Goal: Task Accomplishment & Management: Complete application form

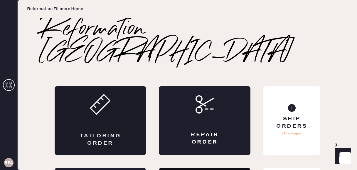
click at [111, 100] on div "Tailoring Order" at bounding box center [101, 120] width 92 height 69
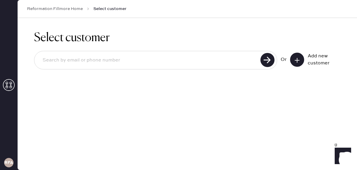
click at [113, 64] on input at bounding box center [148, 60] width 221 height 14
click at [294, 59] on icon at bounding box center [297, 60] width 6 height 6
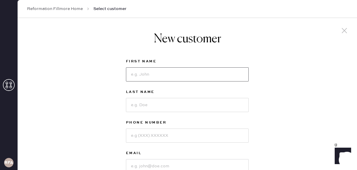
click at [166, 71] on input at bounding box center [187, 74] width 123 height 14
type input "[PERSON_NAME]"
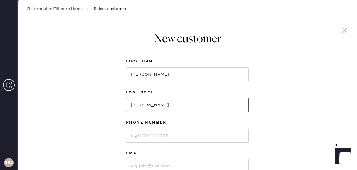
type input "[PERSON_NAME]"
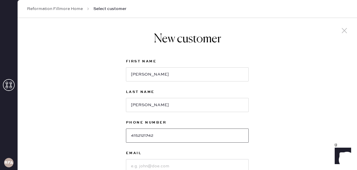
type input "4152121742"
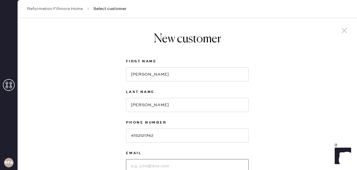
click at [158, 165] on input at bounding box center [187, 166] width 123 height 14
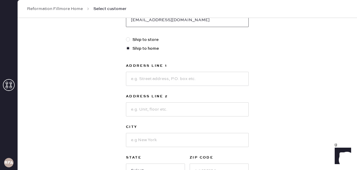
scroll to position [156, 0]
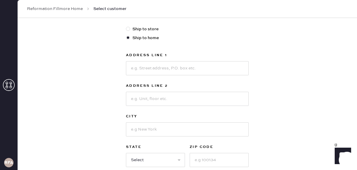
type input "[EMAIL_ADDRESS][DOMAIN_NAME]"
click at [154, 71] on input at bounding box center [187, 68] width 123 height 14
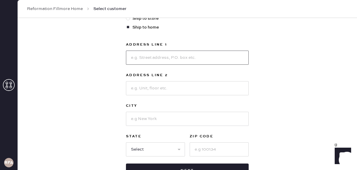
scroll to position [178, 0]
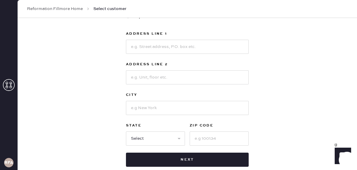
click at [274, 72] on div "New customer First Name Linda Last Name Nguyen Phone Number 4152121742 Email li…" at bounding box center [187, 22] width 339 height 364
click at [152, 48] on input at bounding box center [187, 47] width 123 height 14
click at [139, 48] on input at bounding box center [187, 47] width 123 height 14
type input "[STREET_ADDRESS]"
type input "[GEOGRAPHIC_DATA]"
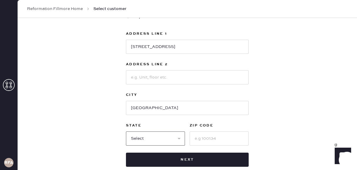
click at [158, 137] on select "Select AK AL AR AZ CA CO CT DC DE FL GA HI IA ID IL IN KS KY LA MA MD ME MI MN …" at bounding box center [155, 138] width 59 height 14
select select "CA"
click at [126, 131] on select "Select AK AL AR AZ CA CO CT DC DE FL GA HI IA ID IL IN KS KY LA MA MD ME MI MN …" at bounding box center [155, 138] width 59 height 14
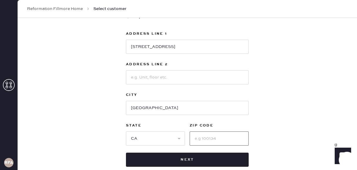
click at [211, 140] on input at bounding box center [219, 138] width 59 height 14
type input "94115"
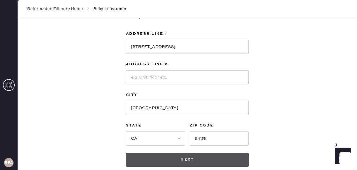
click at [197, 157] on button "Next" at bounding box center [187, 159] width 123 height 14
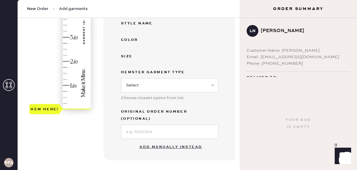
scroll to position [155, 0]
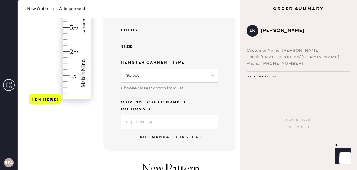
click at [162, 131] on button "Add manually instead" at bounding box center [171, 137] width 70 height 12
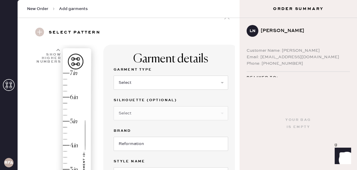
scroll to position [13, 0]
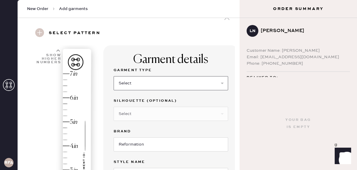
click at [151, 83] on select "Select Basic Skirt Jeans Leggings Pants Shorts Basic Sleeved Dress Basic Sleeve…" at bounding box center [171, 83] width 114 height 14
select select "2"
click at [114, 76] on select "Select Basic Skirt Jeans Leggings Pants Shorts Basic Sleeved Dress Basic Sleeve…" at bounding box center [171, 83] width 114 height 14
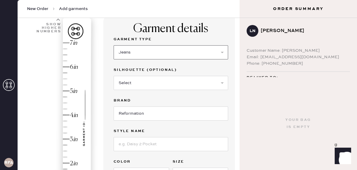
scroll to position [45, 0]
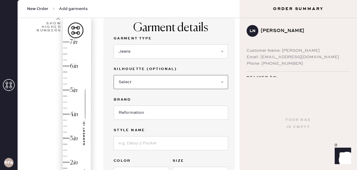
click at [185, 78] on select "Select Shorts Cropped Flare Boot Cut Straight Skinny Other" at bounding box center [171, 82] width 114 height 14
select select "7"
click at [114, 75] on select "Select Shorts Cropped Flare Boot Cut Straight Skinny Other" at bounding box center [171, 82] width 114 height 14
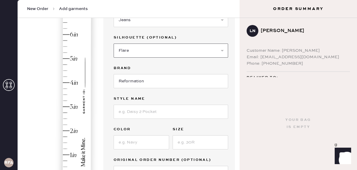
scroll to position [79, 0]
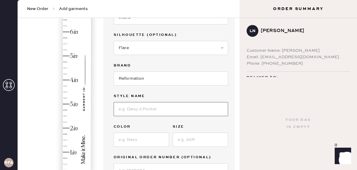
click at [151, 104] on input at bounding box center [171, 109] width 114 height 14
type input "[PERSON_NAME] RIse Slouchy"
click at [134, 138] on input at bounding box center [141, 139] width 55 height 14
type input "cloquet"
click at [188, 143] on input at bounding box center [200, 139] width 55 height 14
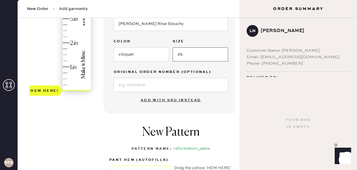
scroll to position [161, 0]
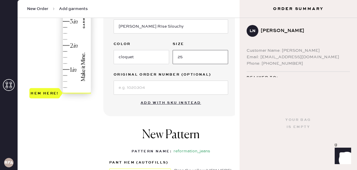
type input "25"
type input "1.5"
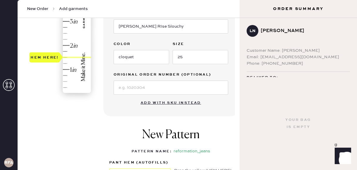
click at [67, 58] on div "Hem here!" at bounding box center [60, 9] width 63 height 173
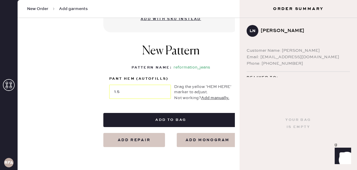
scroll to position [252, 0]
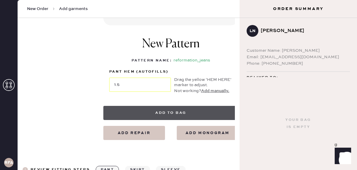
click at [146, 113] on button "Add to bag" at bounding box center [170, 113] width 135 height 14
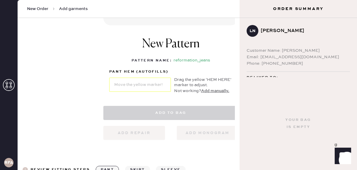
select select "2"
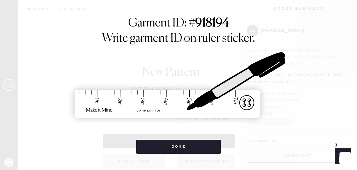
click at [313, 70] on div "Garment ID: # 918194 Write garment ID on ruler sticker. Done" at bounding box center [178, 84] width 291 height 137
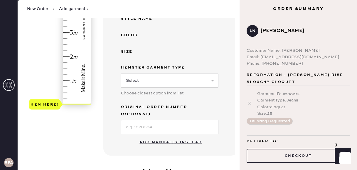
scroll to position [156, 0]
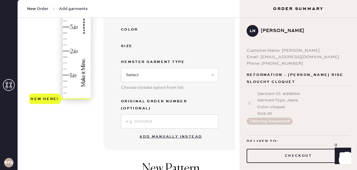
click at [152, 131] on button "Add manually instead" at bounding box center [171, 137] width 70 height 12
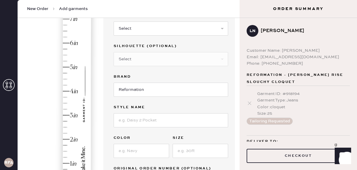
scroll to position [10, 0]
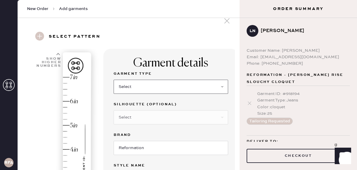
click at [134, 91] on select "Select Basic Skirt Jeans Leggings Pants Shorts Basic Sleeved Dress Basic Sleeve…" at bounding box center [171, 87] width 114 height 14
select select "2"
click at [114, 80] on select "Select Basic Skirt Jeans Leggings Pants Shorts Basic Sleeved Dress Basic Sleeve…" at bounding box center [171, 87] width 114 height 14
click at [145, 117] on select "Select Shorts Cropped Flare Boot Cut Straight Skinny Other" at bounding box center [171, 117] width 114 height 14
select select "7"
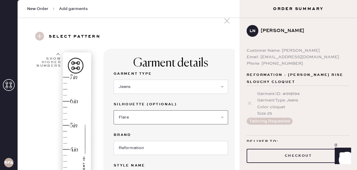
click at [114, 110] on select "Select Shorts Cropped Flare Boot Cut Straight Skinny Other" at bounding box center [171, 117] width 114 height 14
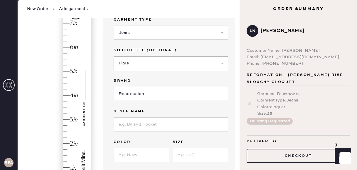
scroll to position [66, 0]
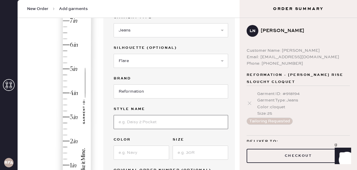
click at [141, 121] on input at bounding box center [171, 122] width 114 height 14
type input "[PERSON_NAME] RIse Slouchy"
click at [138, 153] on input at bounding box center [141, 152] width 55 height 14
type input "cloquet"
click at [188, 148] on input at bounding box center [200, 152] width 55 height 14
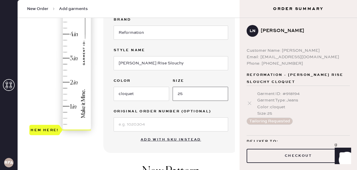
scroll to position [124, 0]
type input "25"
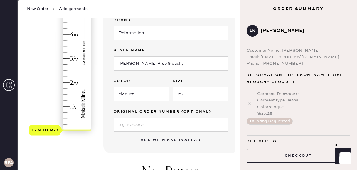
type input "1"
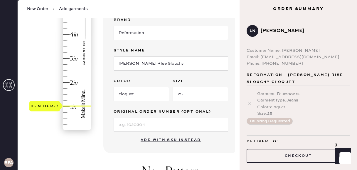
click at [68, 106] on div "Hem here!" at bounding box center [60, 46] width 63 height 173
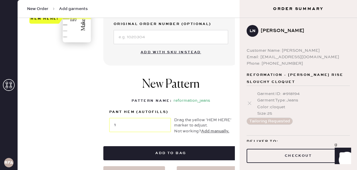
scroll to position [235, 0]
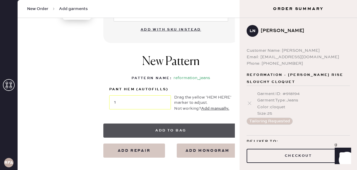
click at [158, 128] on button "Add to bag" at bounding box center [170, 130] width 135 height 14
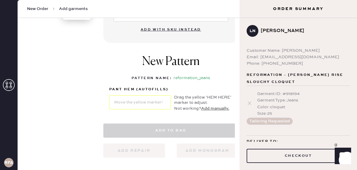
select select "2"
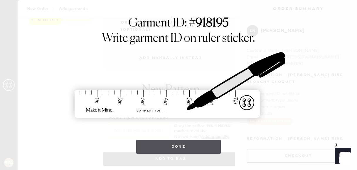
click at [174, 148] on button "Done" at bounding box center [178, 146] width 85 height 14
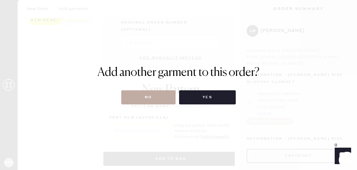
click at [152, 97] on button "No" at bounding box center [148, 97] width 54 height 14
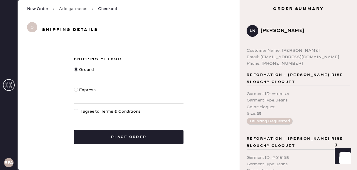
click at [75, 109] on div at bounding box center [76, 111] width 4 height 4
click at [74, 108] on input "I agree to Terms & Conditions" at bounding box center [74, 108] width 0 height 0
checkbox input "true"
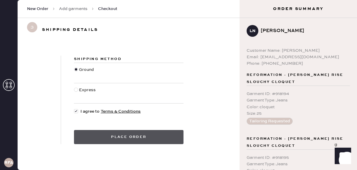
click at [86, 137] on button "Place order" at bounding box center [128, 137] width 109 height 14
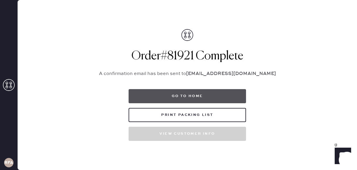
click at [171, 99] on button "Go to home" at bounding box center [187, 96] width 117 height 14
